Goal: Information Seeking & Learning: Learn about a topic

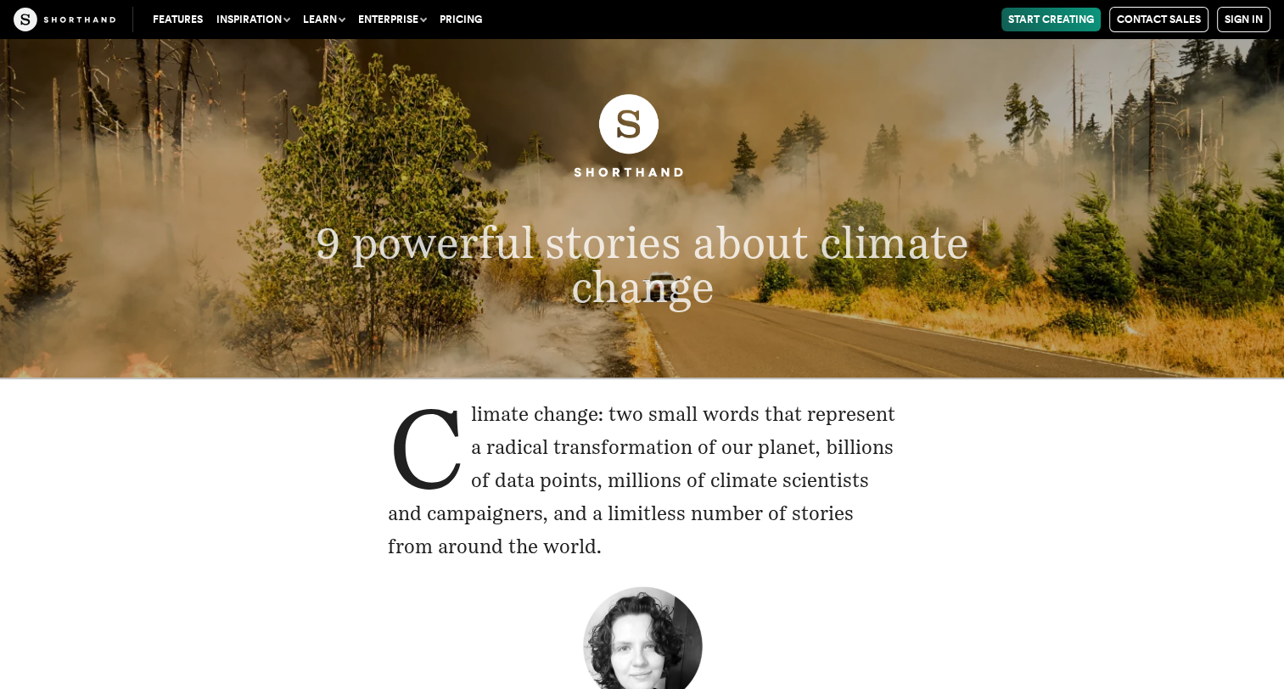
scroll to position [56, 0]
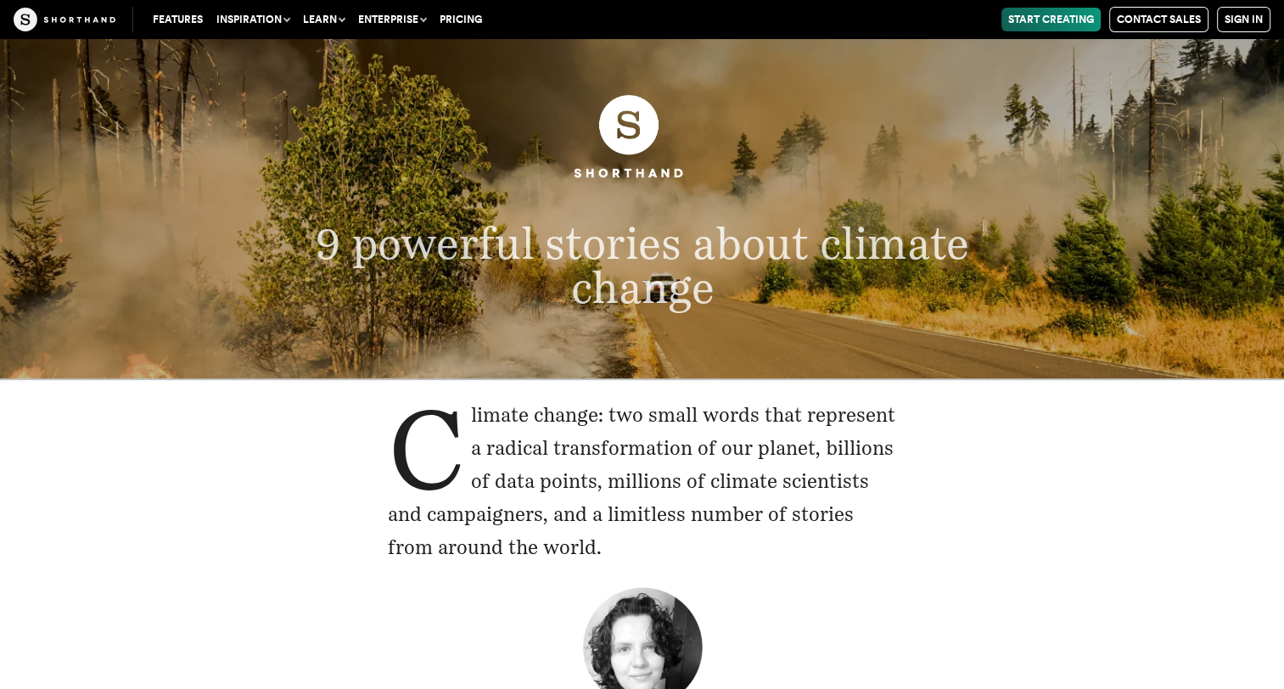
click at [779, 280] on p "9 powerful stories about climate change" at bounding box center [642, 265] width 772 height 87
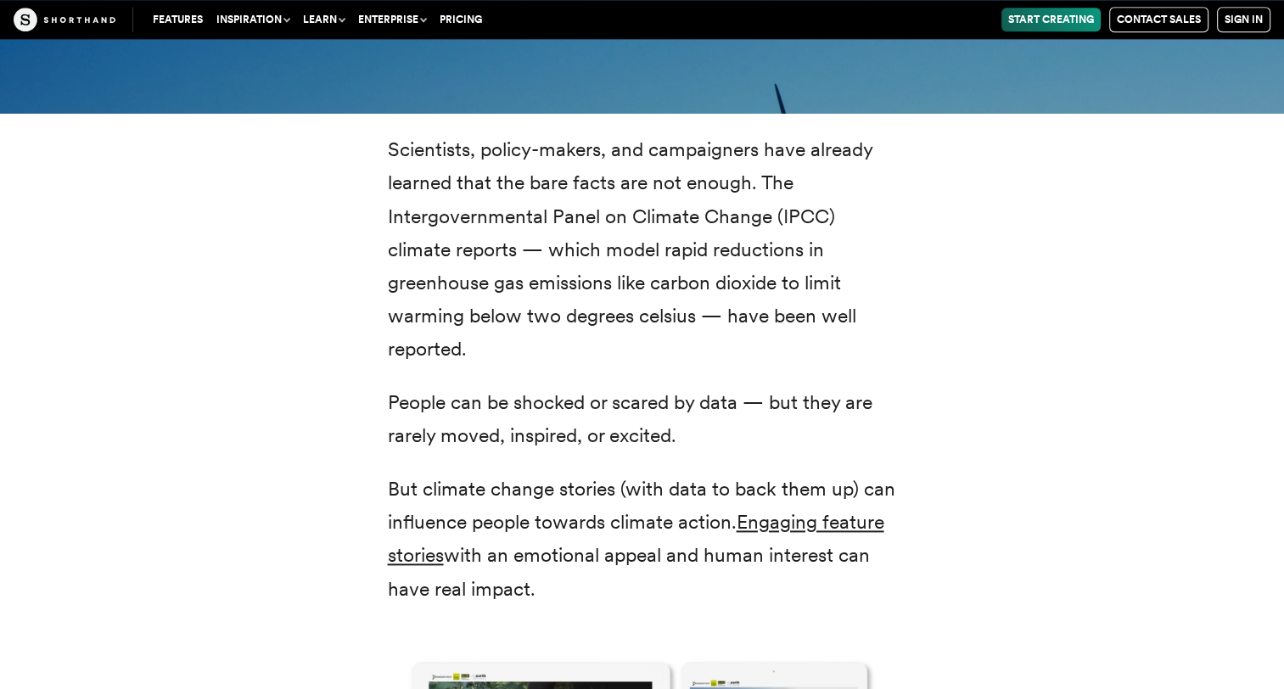
scroll to position [1997, 0]
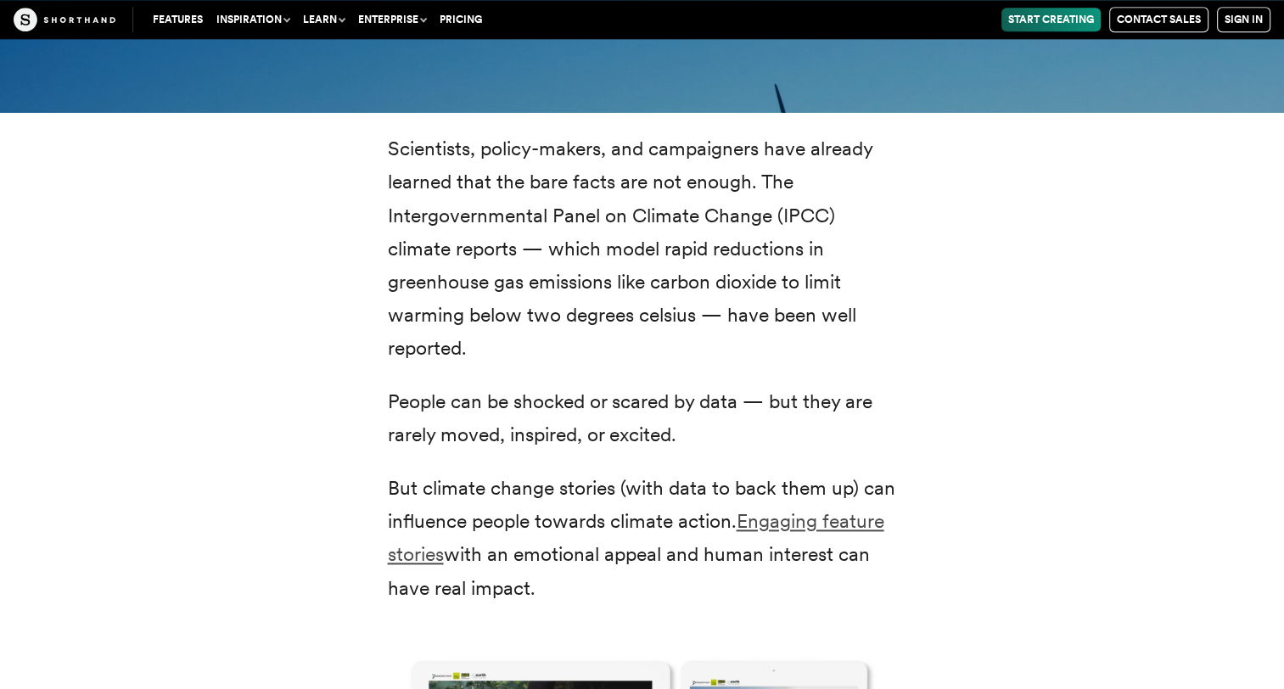
click at [765, 519] on link "Engaging feature stories" at bounding box center [636, 537] width 497 height 57
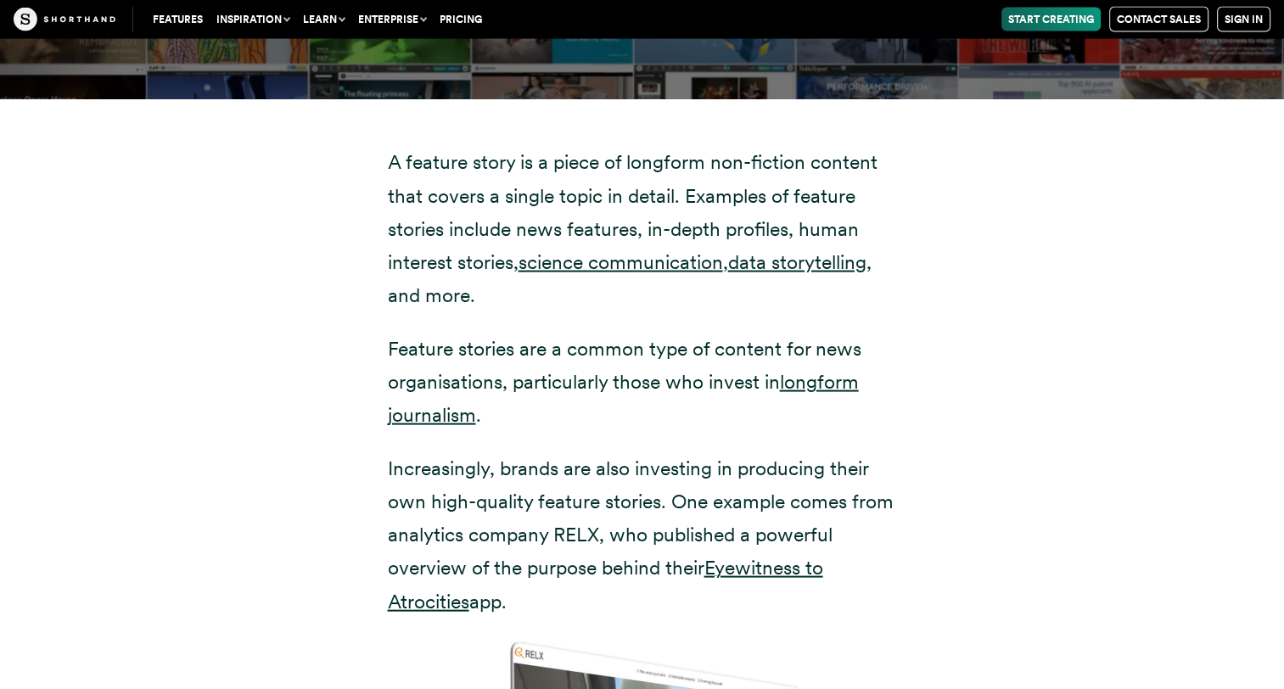
scroll to position [3317, 0]
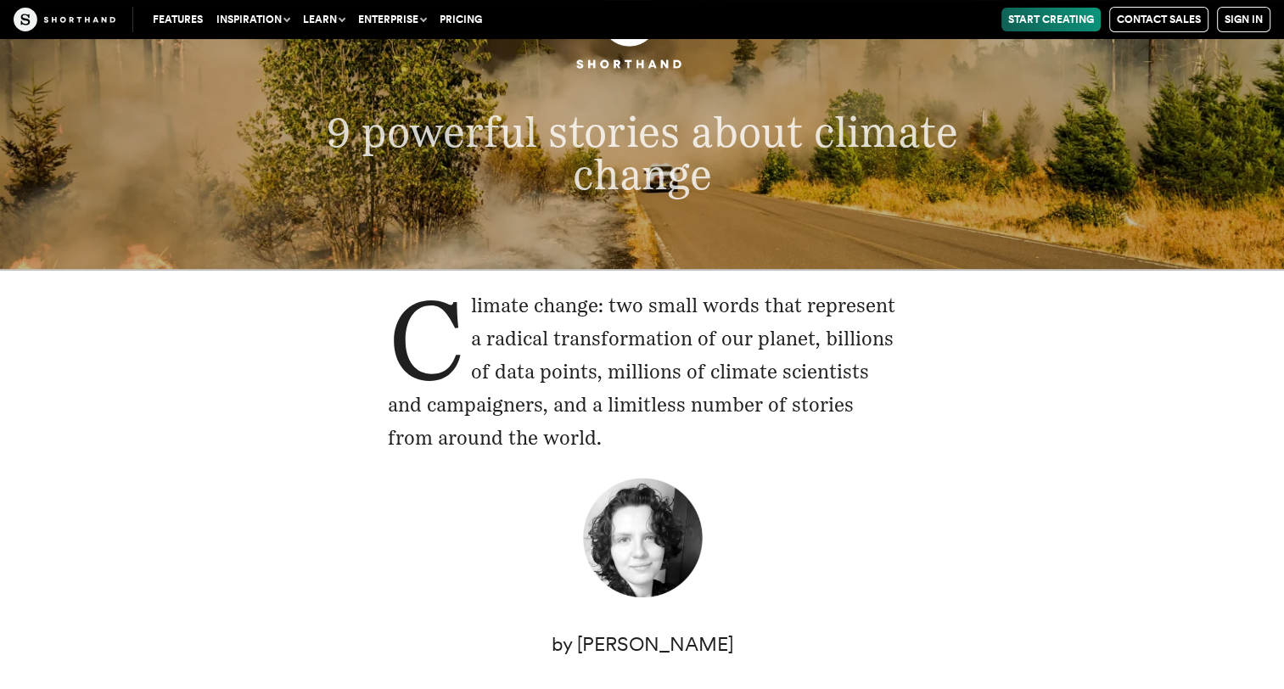
scroll to position [143, 0]
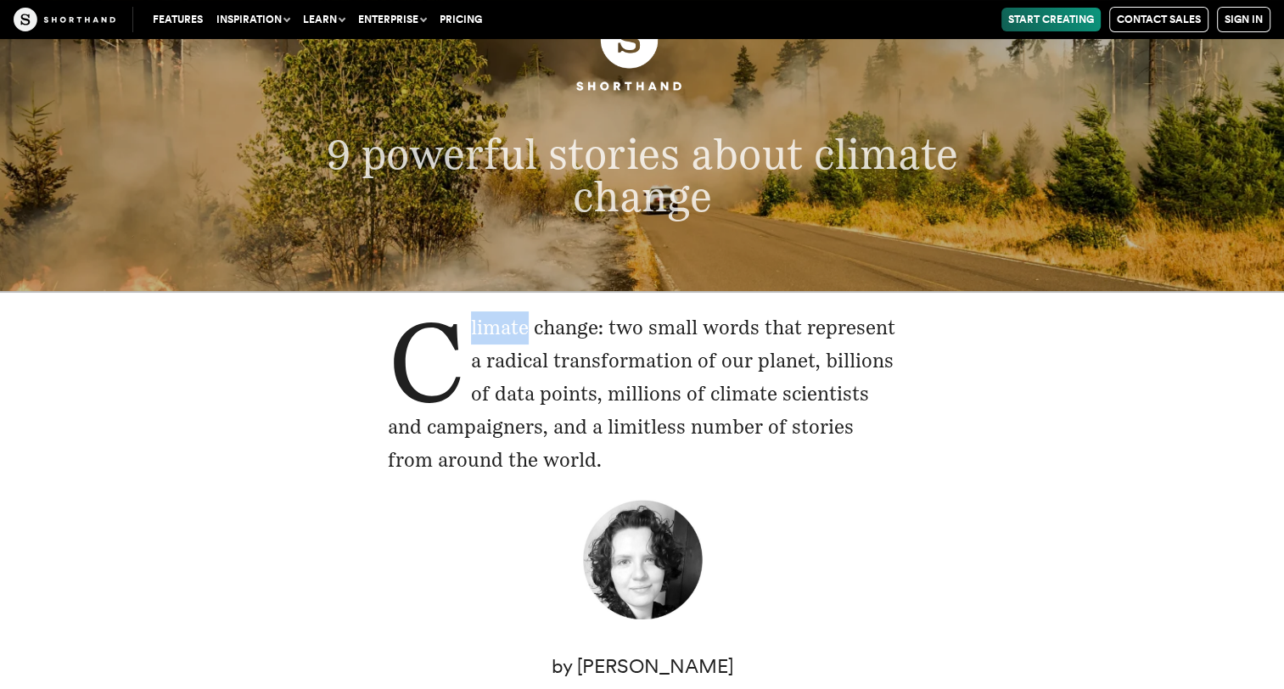
drag, startPoint x: 472, startPoint y: 329, endPoint x: 524, endPoint y: 326, distance: 51.9
click at [524, 326] on p "Climate change: two small words that represent a radical transformation of our …" at bounding box center [642, 395] width 509 height 166
drag, startPoint x: 524, startPoint y: 326, endPoint x: 611, endPoint y: 329, distance: 87.5
click at [611, 329] on p "Climate change: two small words that represent a radical transformation of our …" at bounding box center [642, 395] width 509 height 166
drag, startPoint x: 640, startPoint y: 323, endPoint x: 608, endPoint y: 323, distance: 32.3
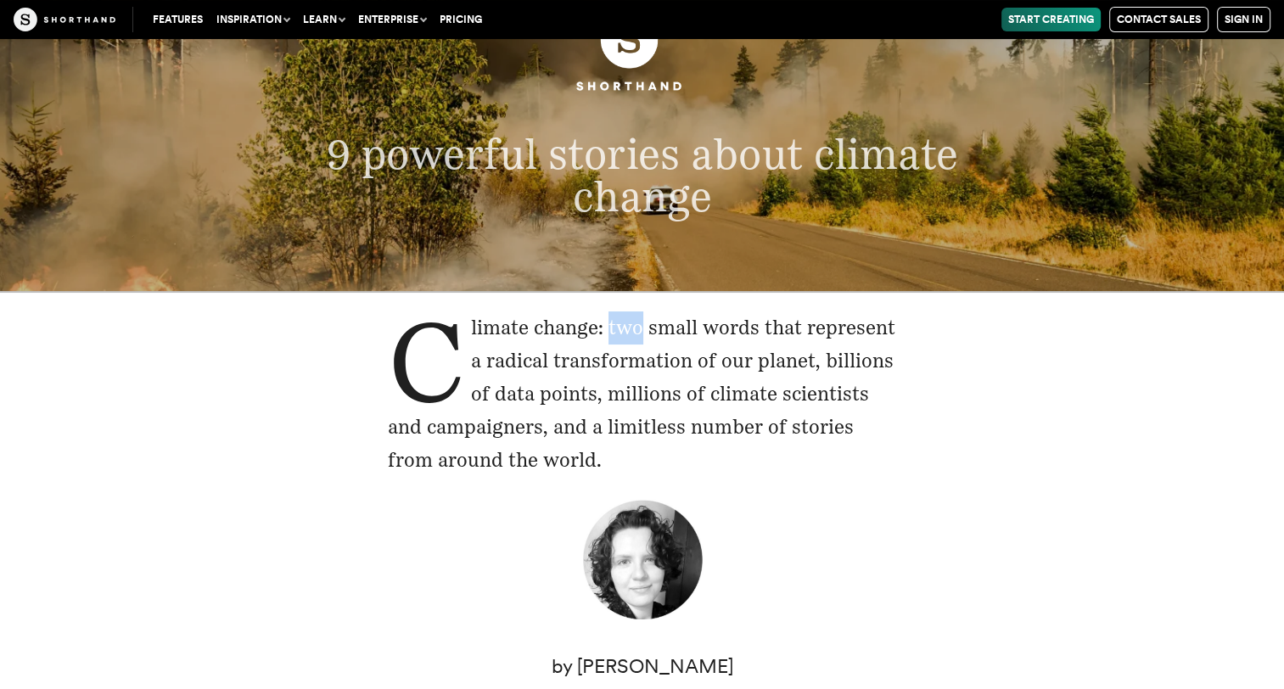
click at [608, 323] on p "Climate change: two small words that represent a radical transformation of our …" at bounding box center [642, 395] width 509 height 166
drag, startPoint x: 608, startPoint y: 323, endPoint x: 677, endPoint y: 325, distance: 69.7
click at [677, 325] on p "Climate change: two small words that represent a radical transformation of our …" at bounding box center [642, 395] width 509 height 166
click at [682, 323] on p "Climate change: two small words that represent a radical transformation of our …" at bounding box center [642, 395] width 509 height 166
drag, startPoint x: 682, startPoint y: 323, endPoint x: 703, endPoint y: 325, distance: 21.4
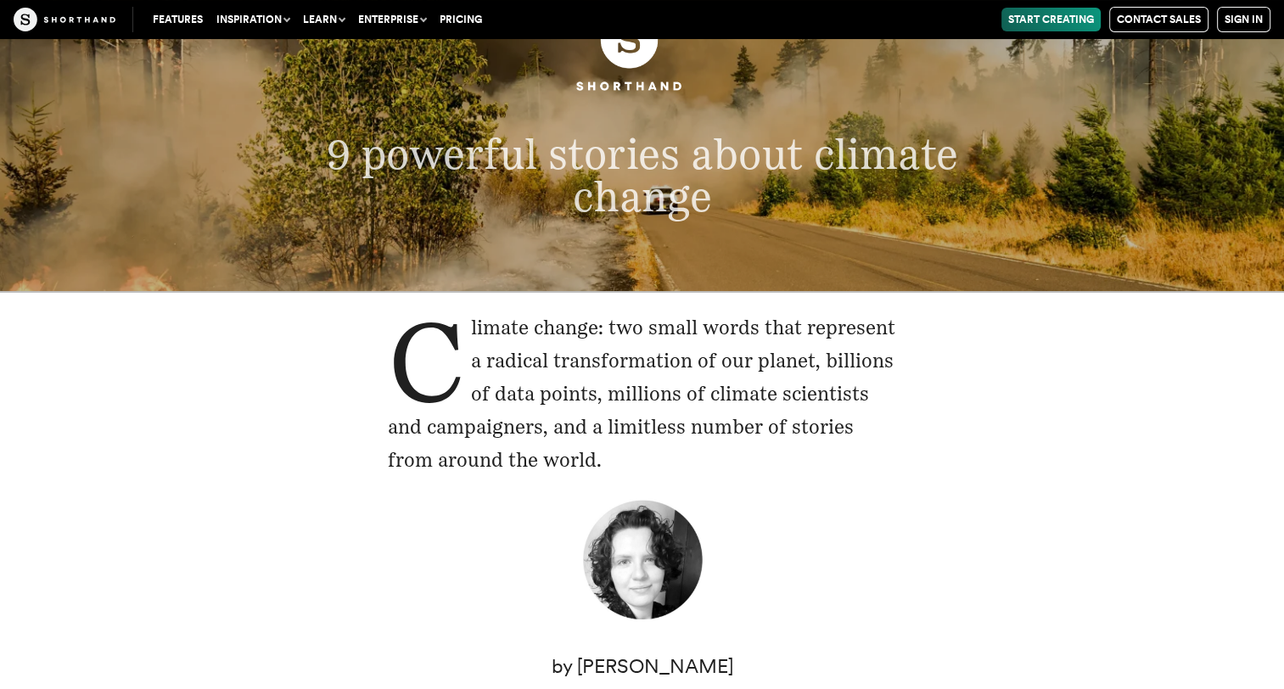
click at [703, 325] on p "Climate change: two small words that represent a radical transformation of our …" at bounding box center [642, 395] width 509 height 166
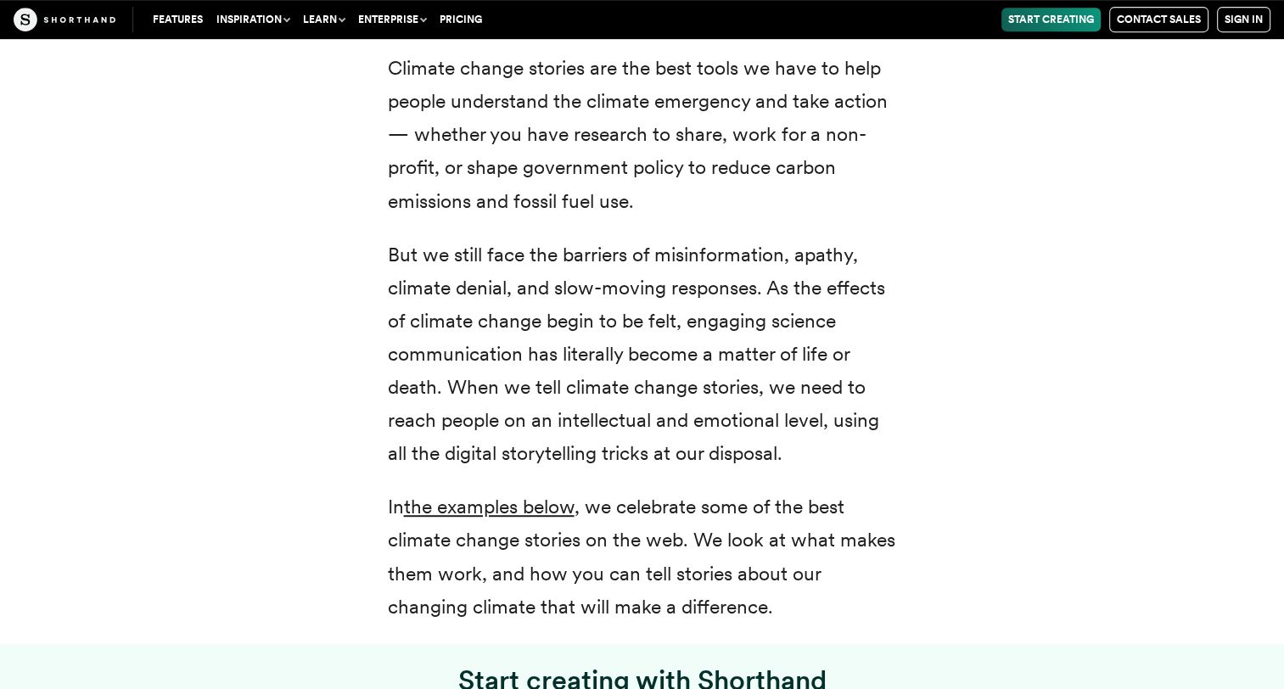
scroll to position [797, 0]
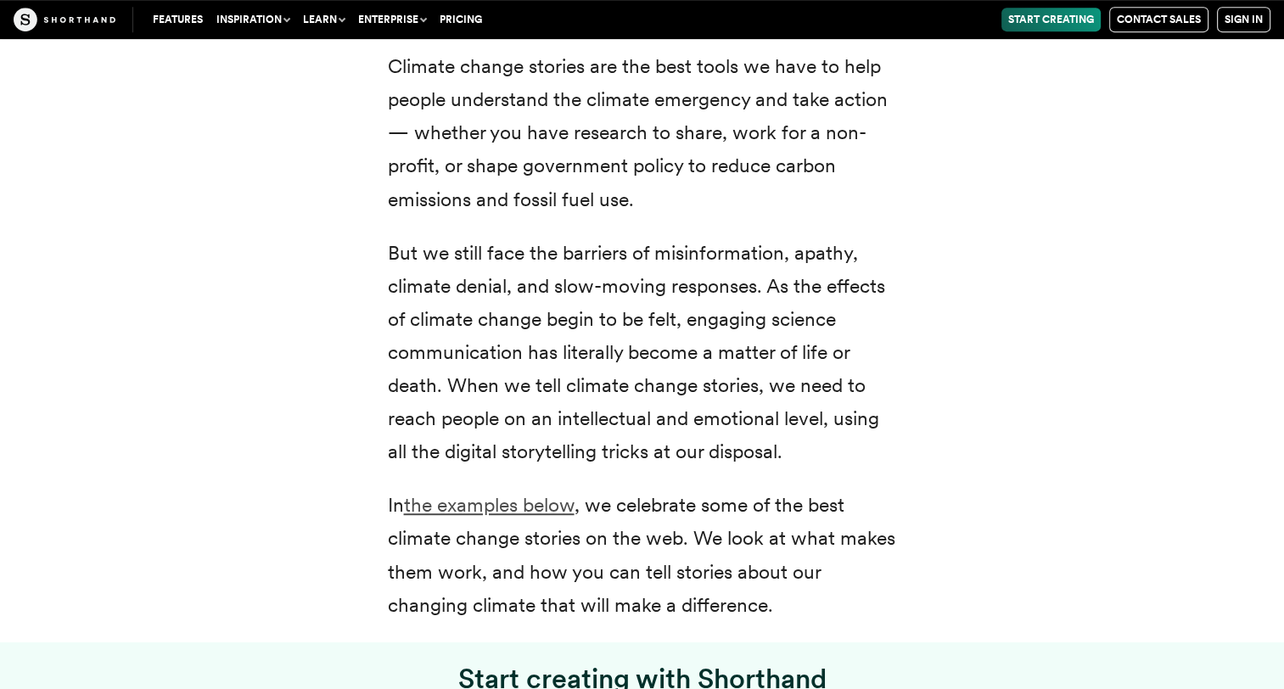
click at [484, 503] on link "the examples below" at bounding box center [489, 505] width 171 height 24
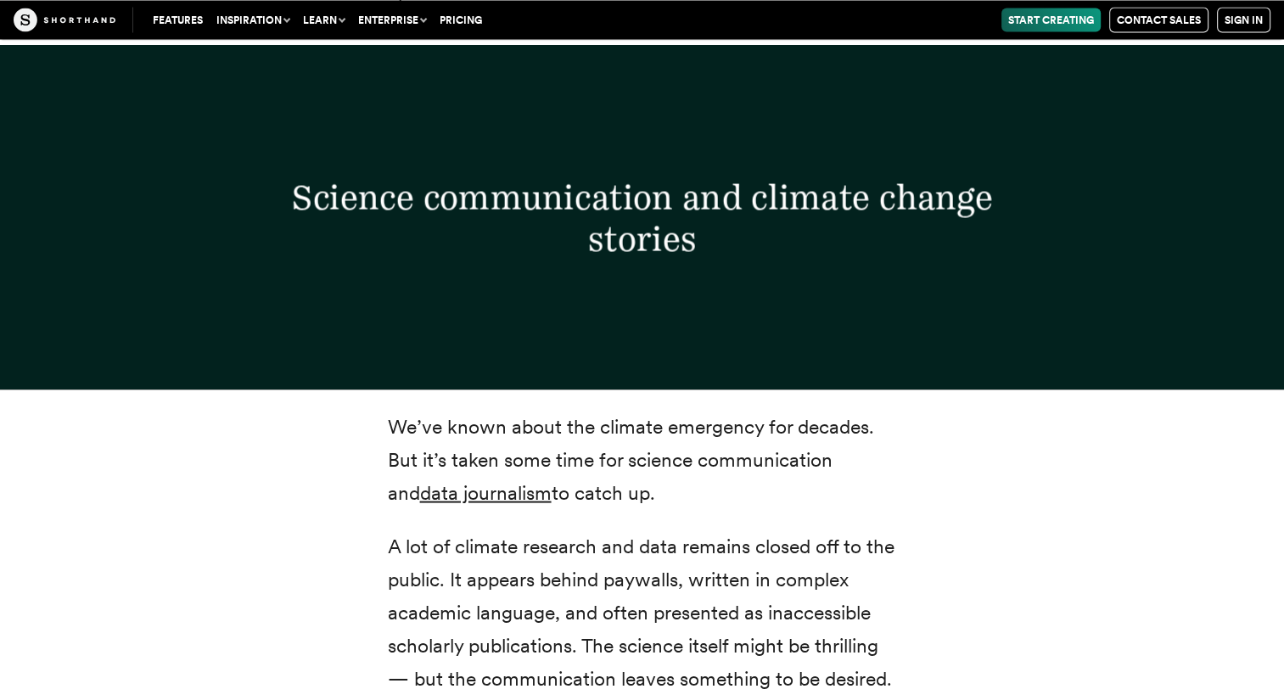
scroll to position [6030, 0]
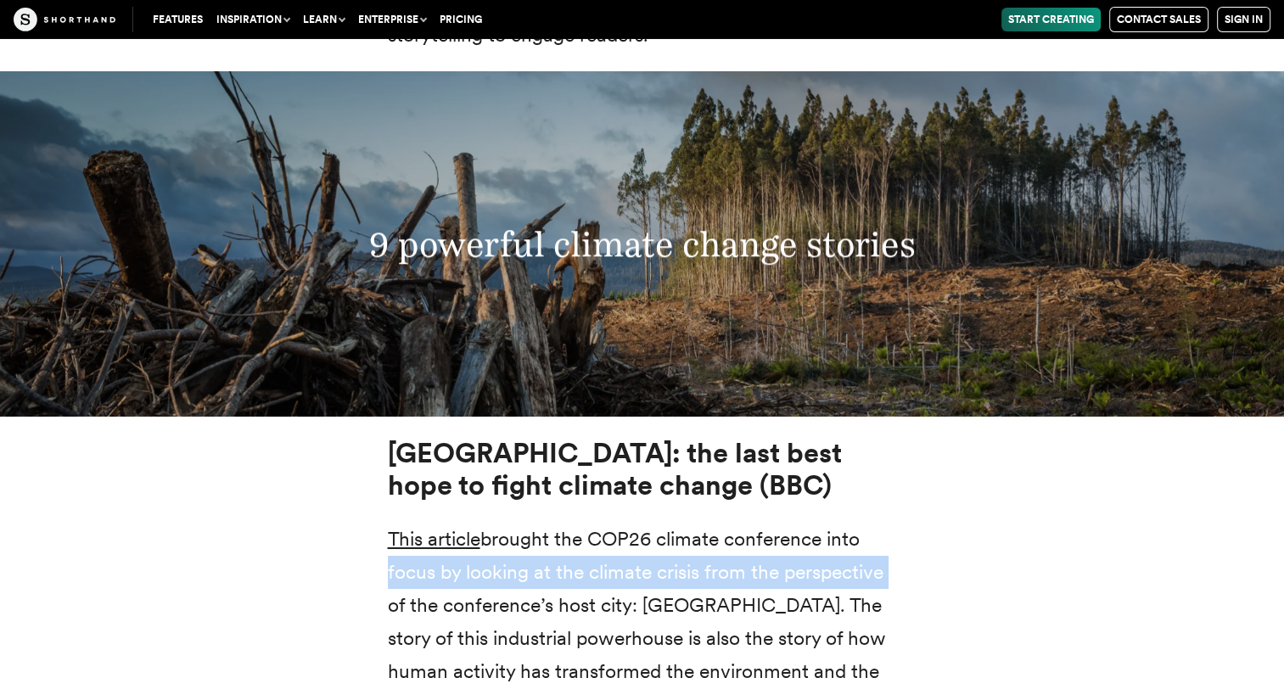
drag, startPoint x: 1106, startPoint y: 548, endPoint x: 1110, endPoint y: 513, distance: 35.9
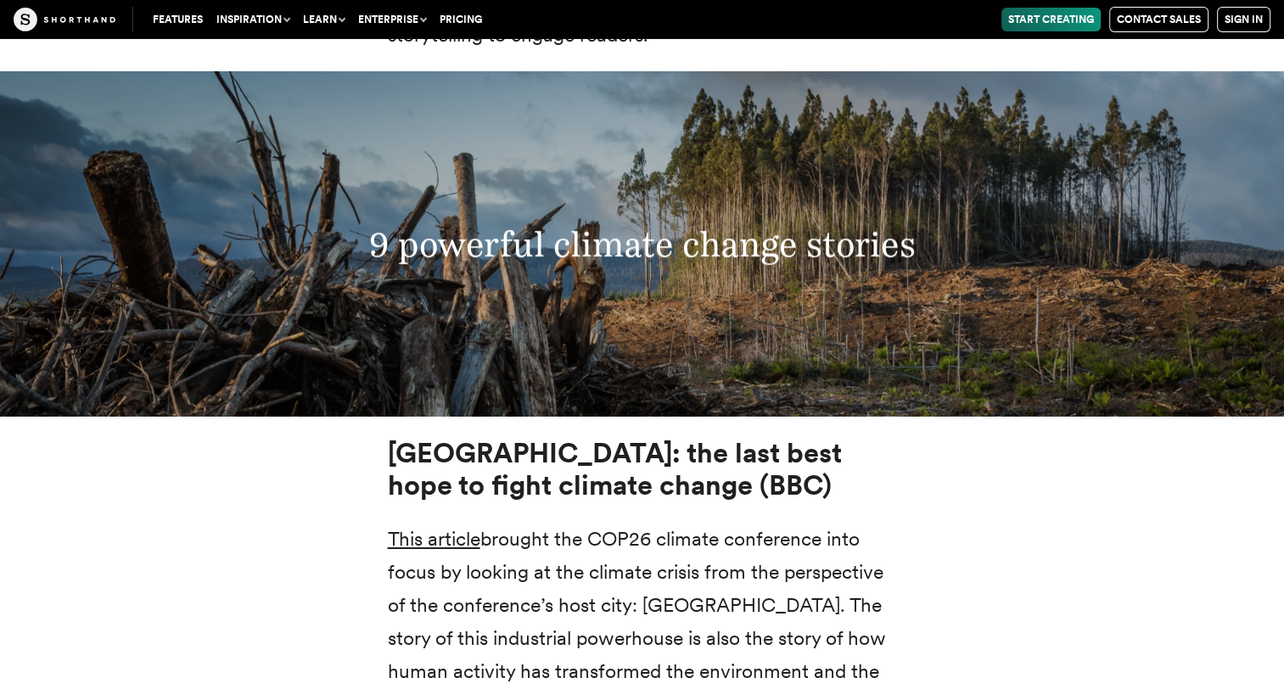
click at [809, 523] on p "This article brought the COP26 climate conference into focus by looking at the …" at bounding box center [642, 622] width 509 height 199
click at [802, 523] on p "This article brought the COP26 climate conference into focus by looking at the …" at bounding box center [642, 622] width 509 height 199
drag, startPoint x: 601, startPoint y: 448, endPoint x: 651, endPoint y: 452, distance: 50.2
click at [651, 452] on strong "Glasgow: the last best hope to fight climate change (BBC)" at bounding box center [615, 469] width 454 height 66
drag, startPoint x: 651, startPoint y: 452, endPoint x: 662, endPoint y: 452, distance: 11.0
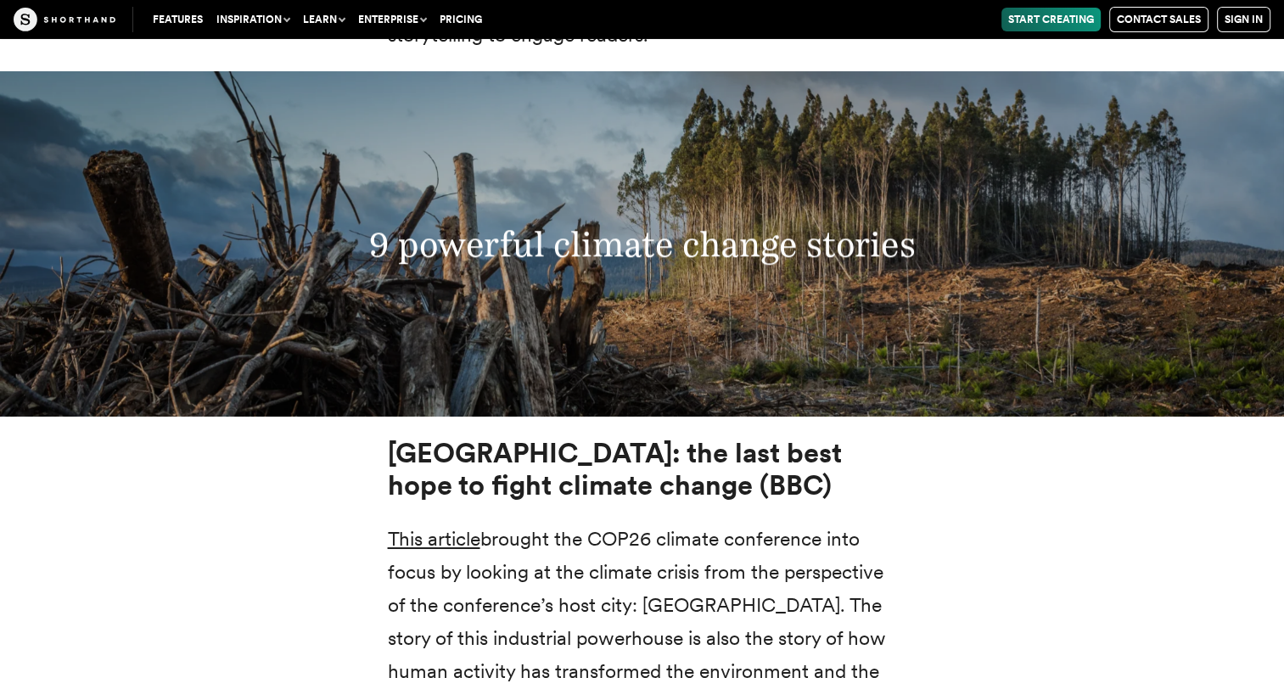
click at [662, 452] on h3 "Glasgow: the last best hope to fight climate change (BBC)" at bounding box center [642, 469] width 509 height 65
drag, startPoint x: 662, startPoint y: 452, endPoint x: 656, endPoint y: 443, distance: 10.4
click at [656, 443] on h3 "Glasgow: the last best hope to fight climate change (BBC)" at bounding box center [642, 469] width 509 height 65
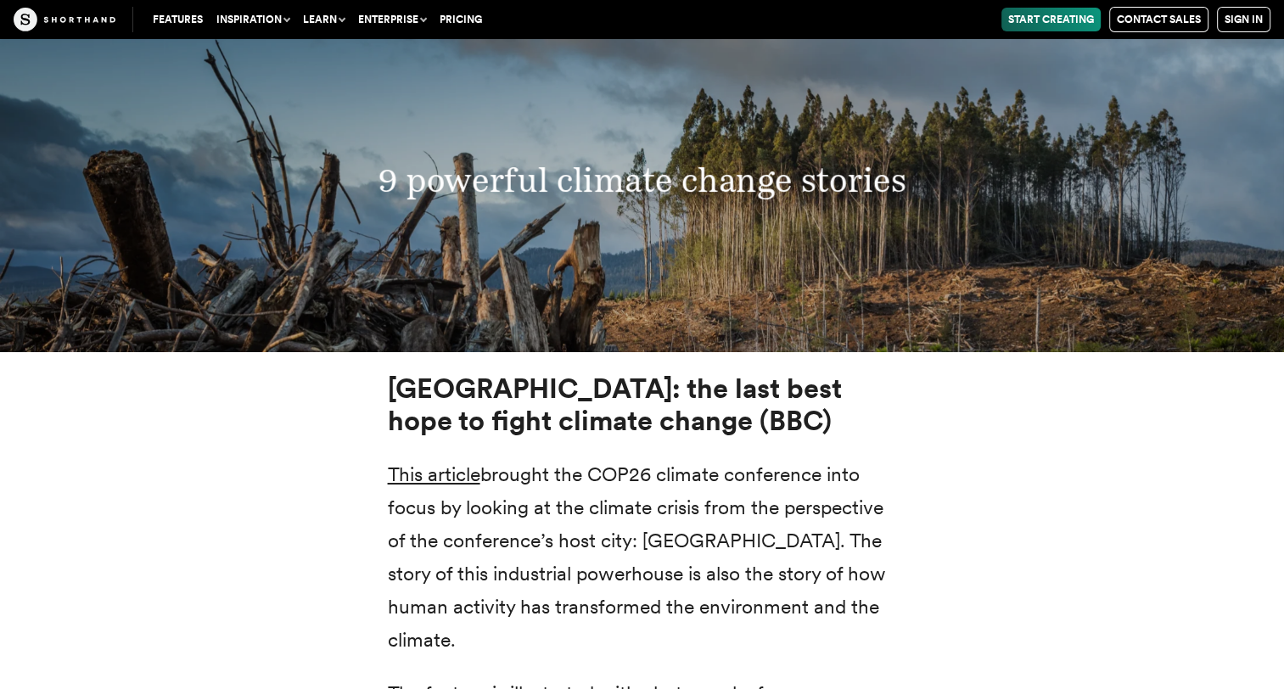
scroll to position [6097, 0]
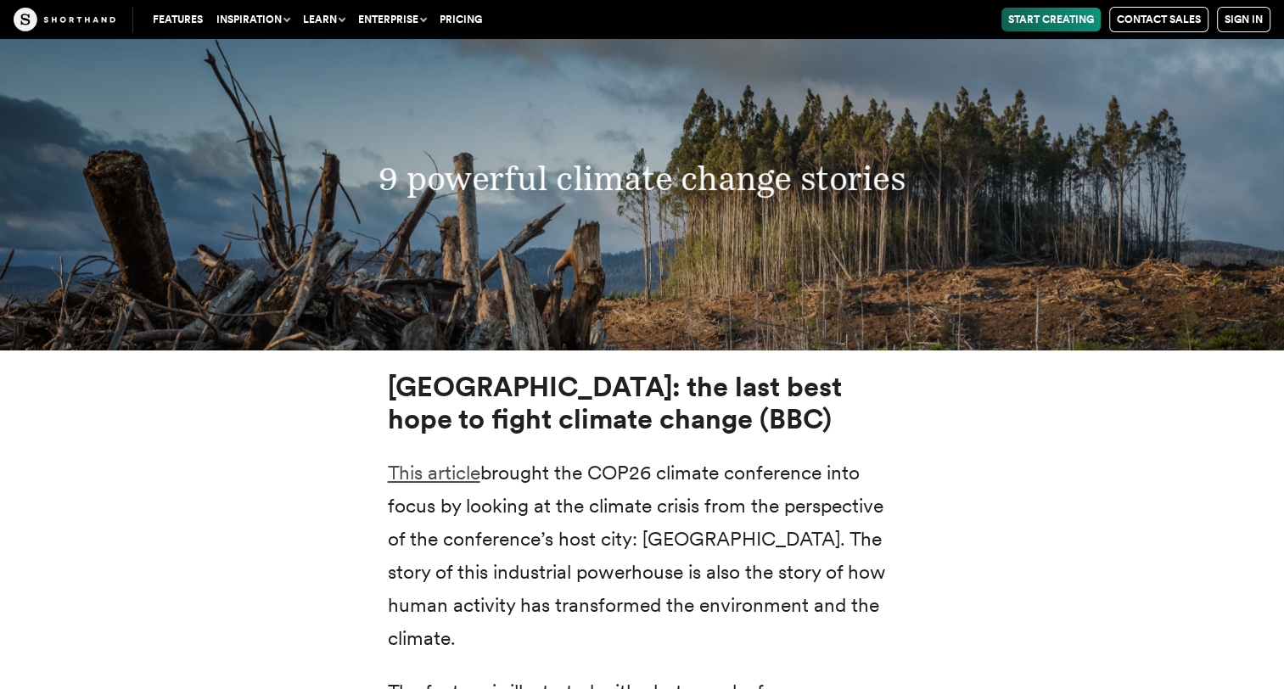
click at [445, 461] on link "This article" at bounding box center [434, 473] width 93 height 24
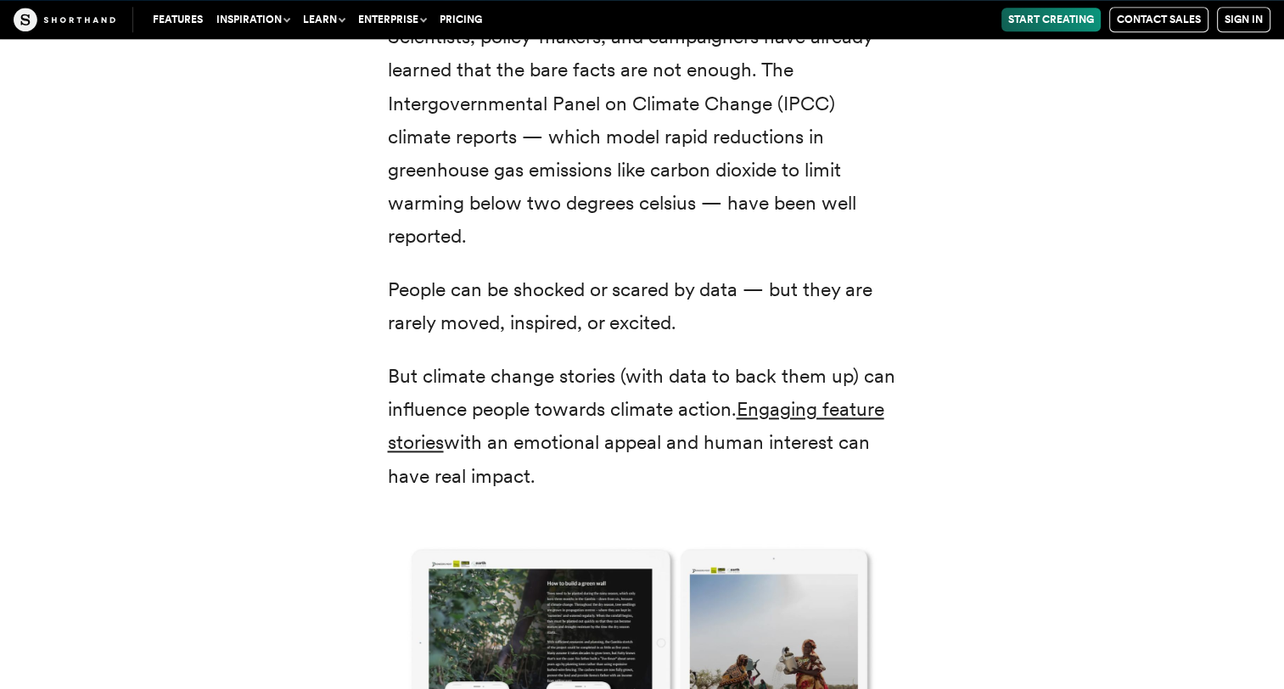
scroll to position [2111, 0]
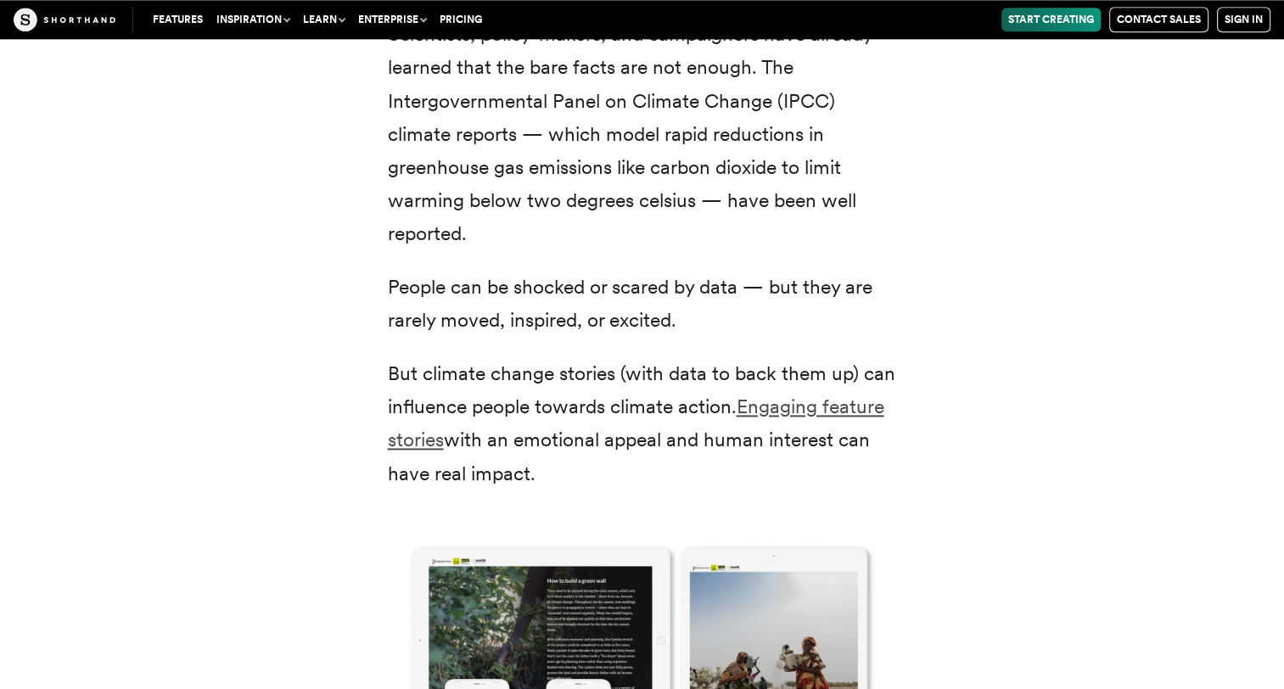
click at [833, 405] on link "Engaging feature stories" at bounding box center [636, 423] width 497 height 57
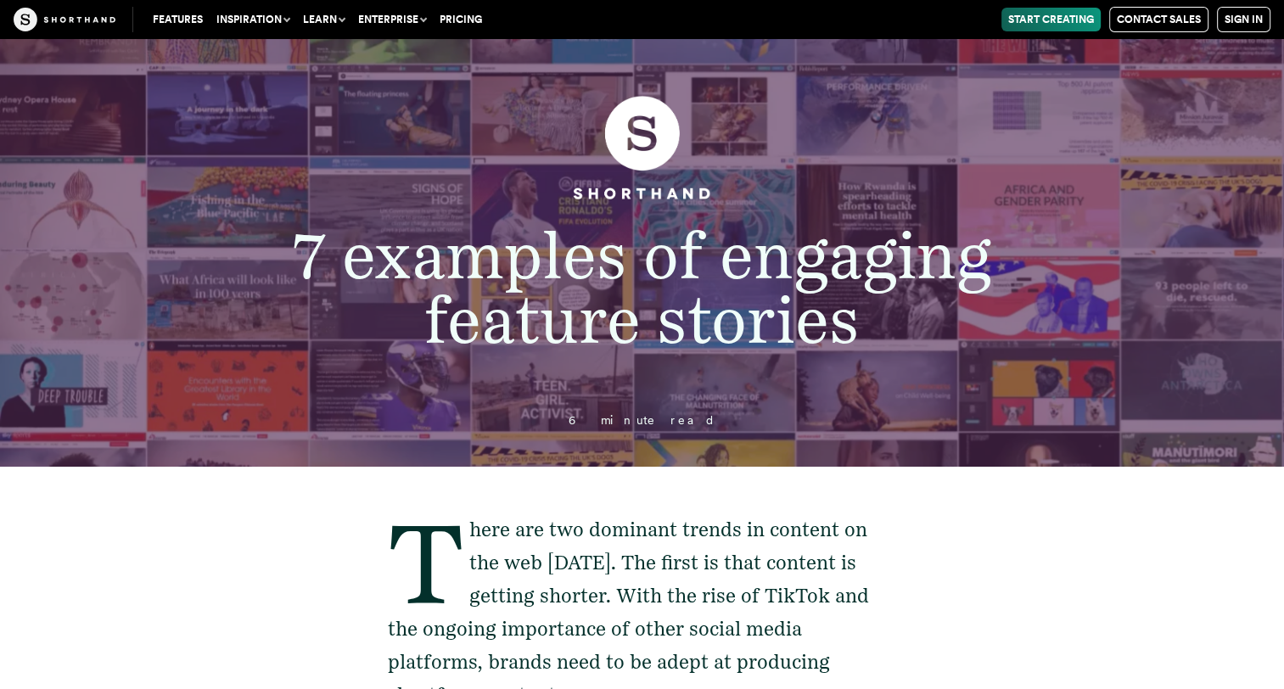
drag, startPoint x: 485, startPoint y: 233, endPoint x: 516, endPoint y: 245, distance: 33.6
click at [516, 245] on span "7 examples of engaging feature stories" at bounding box center [642, 287] width 699 height 142
click at [701, 257] on span "7 examples of engaging feature stories" at bounding box center [642, 287] width 699 height 142
drag, startPoint x: 701, startPoint y: 257, endPoint x: 660, endPoint y: 244, distance: 43.5
click at [660, 244] on span "7 examples of engaging feature stories" at bounding box center [642, 287] width 699 height 142
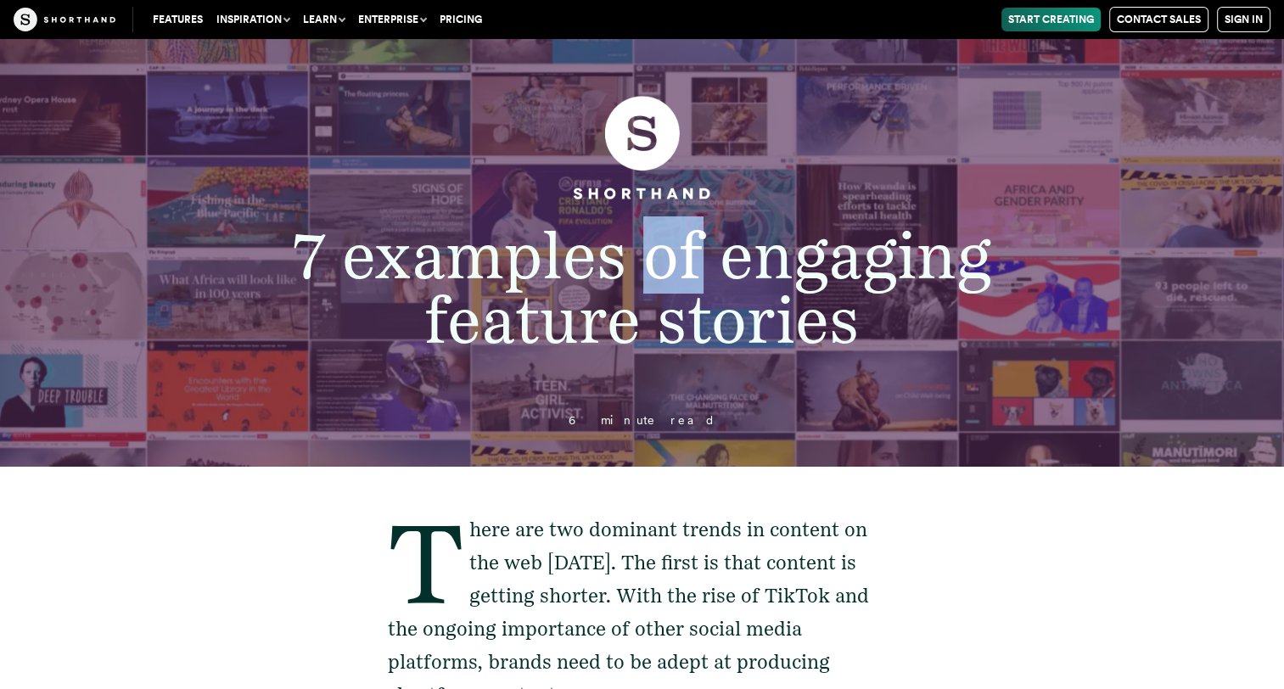
drag, startPoint x: 660, startPoint y: 244, endPoint x: 710, endPoint y: 261, distance: 53.7
click at [710, 261] on span "7 examples of engaging feature stories" at bounding box center [642, 287] width 699 height 142
click at [909, 229] on span "7 examples of engaging feature stories" at bounding box center [642, 287] width 699 height 142
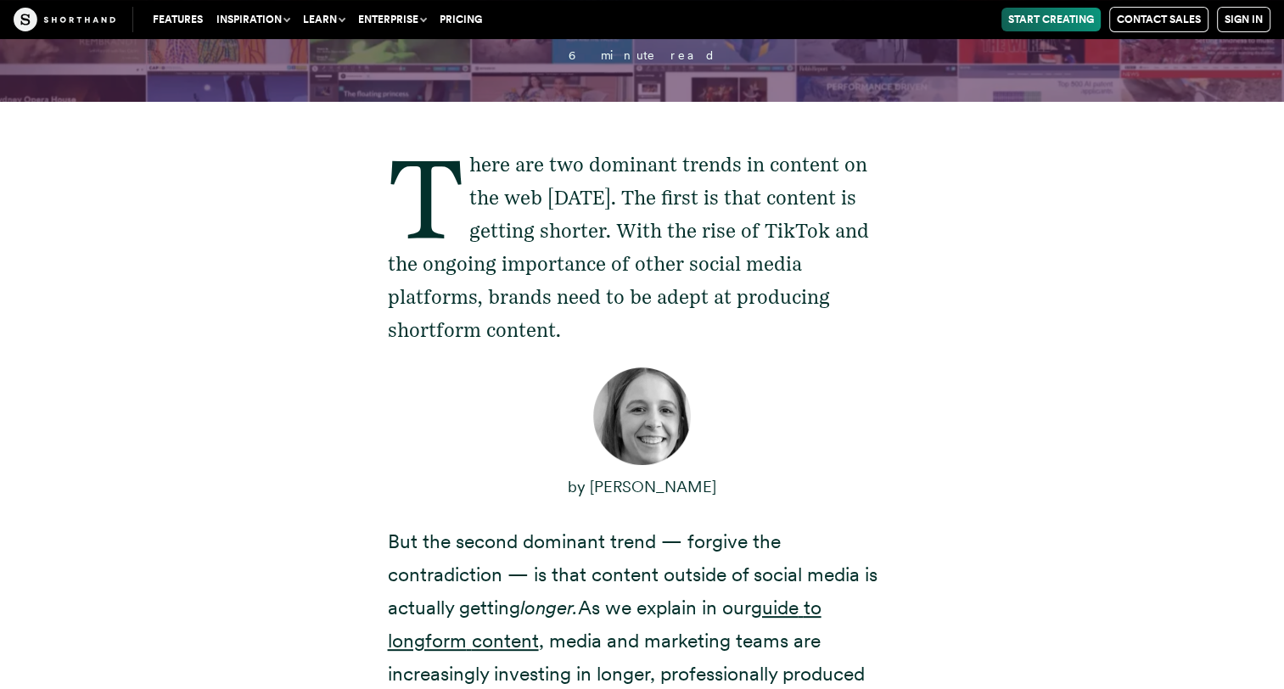
scroll to position [370, 0]
